Goal: Task Accomplishment & Management: Manage account settings

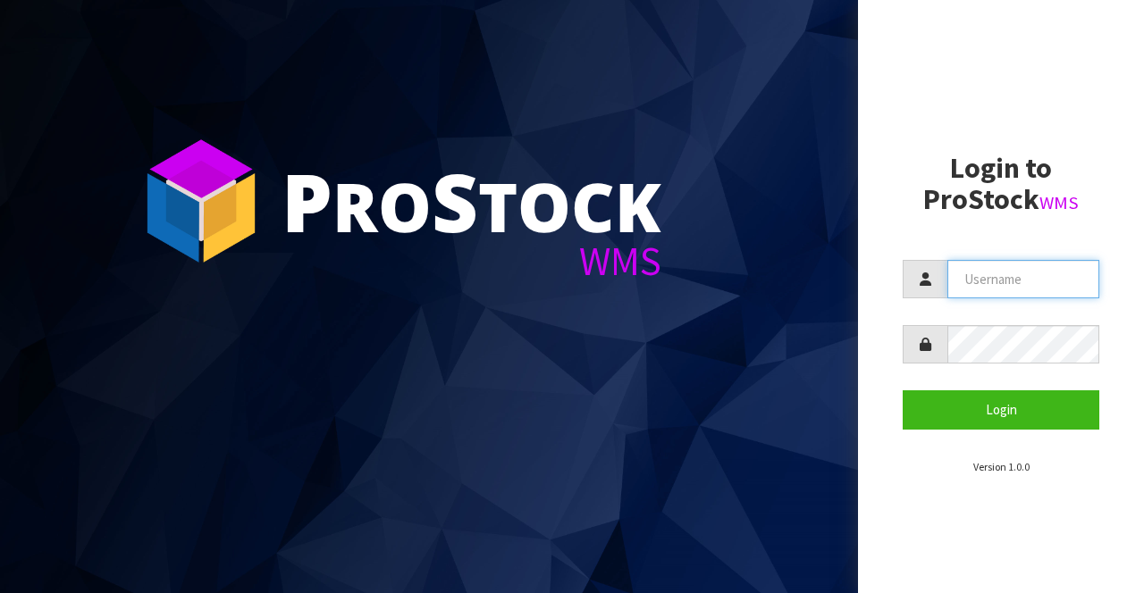
click at [714, 283] on input "text" at bounding box center [1023, 279] width 152 height 38
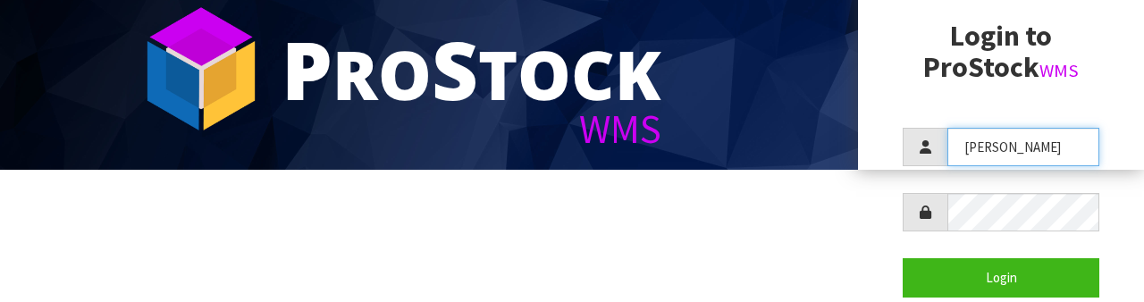
scroll to position [130, 0]
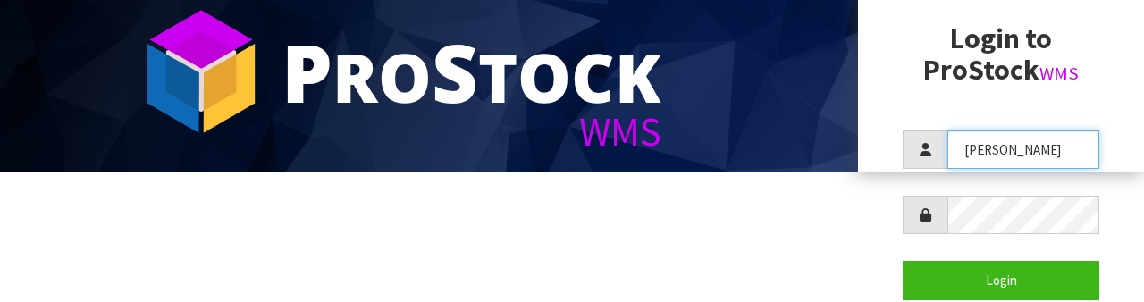
type input "Karlene"
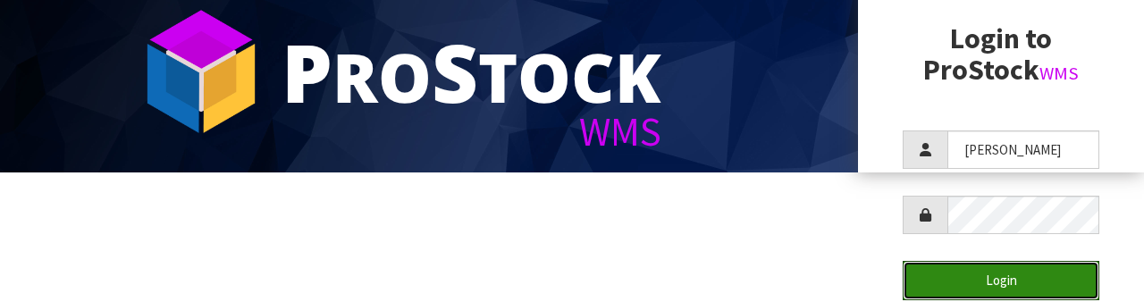
click at [714, 284] on button "Login" at bounding box center [1000, 280] width 197 height 38
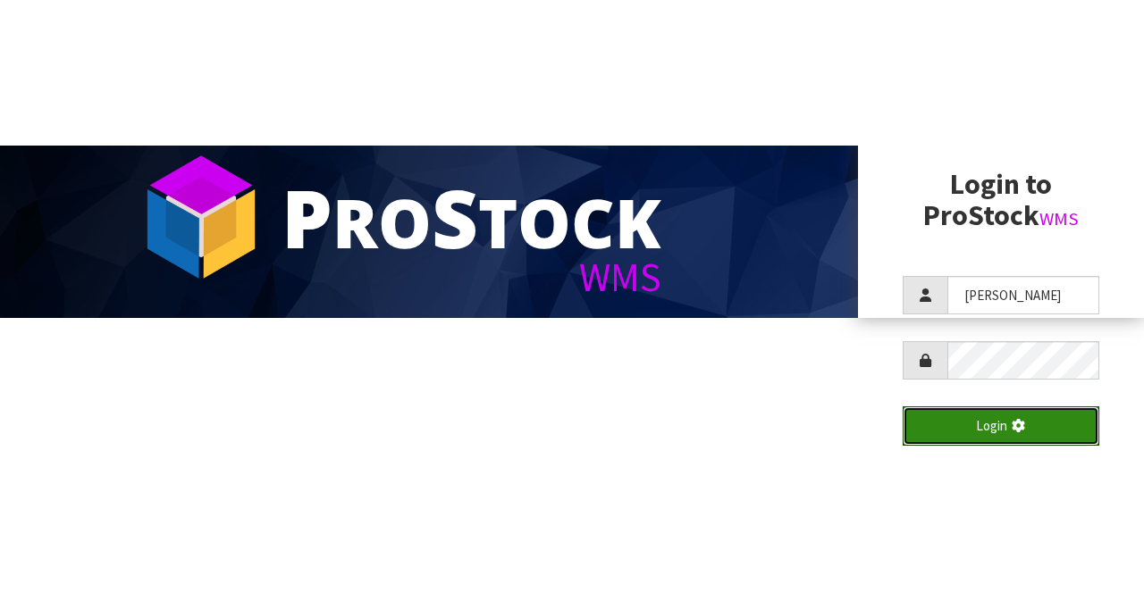
scroll to position [0, 0]
